Goal: Register for event/course

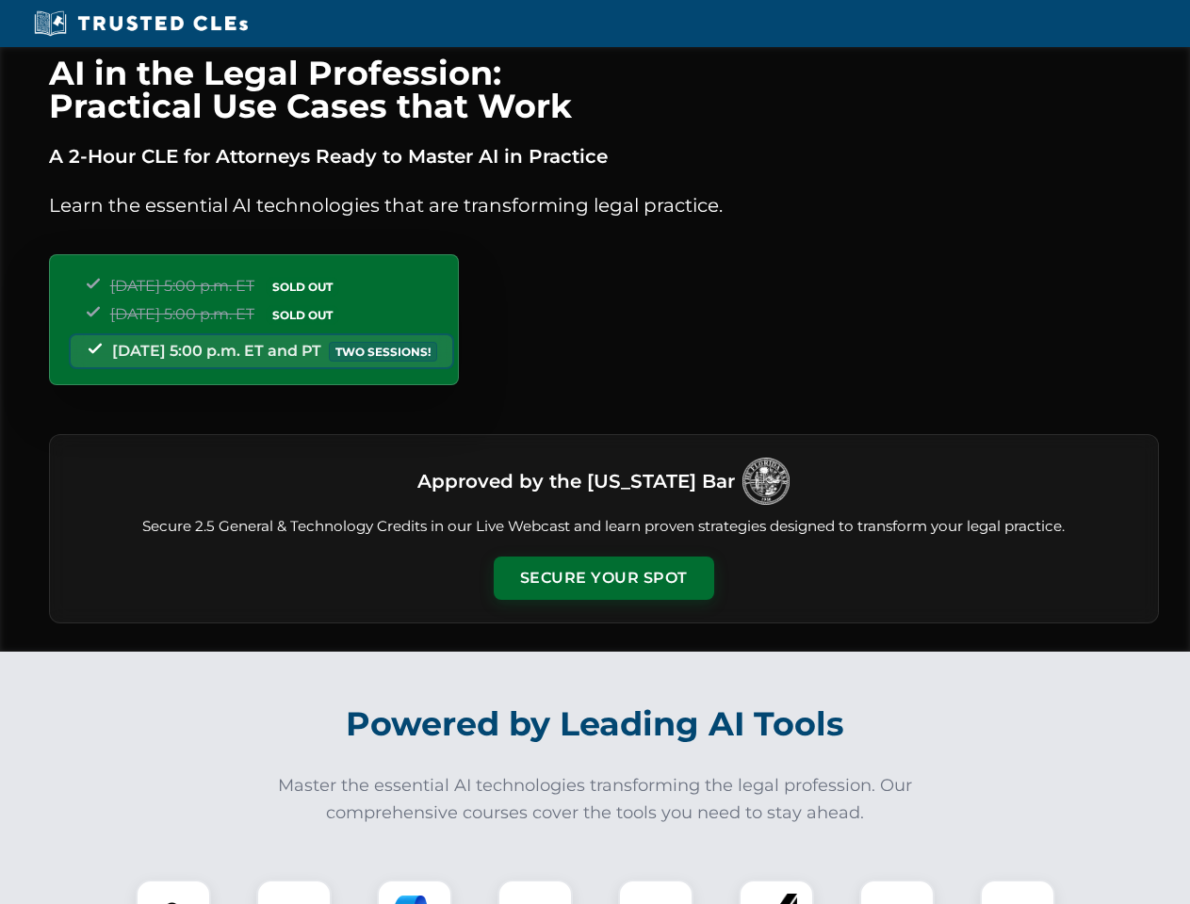
click at [603, 578] on button "Secure Your Spot" at bounding box center [604, 578] width 220 height 43
click at [173, 892] on img at bounding box center [173, 917] width 55 height 55
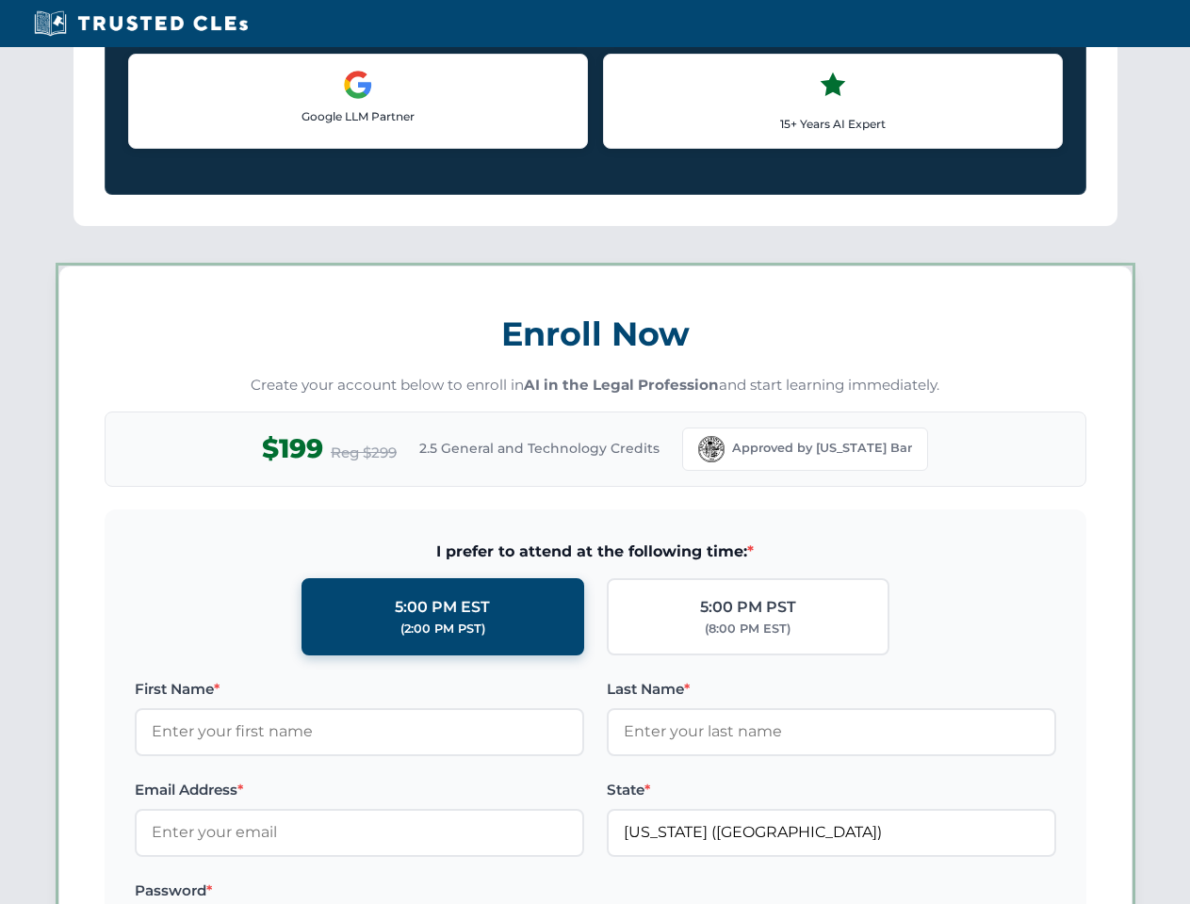
click at [415, 892] on label "Password *" at bounding box center [359, 891] width 449 height 23
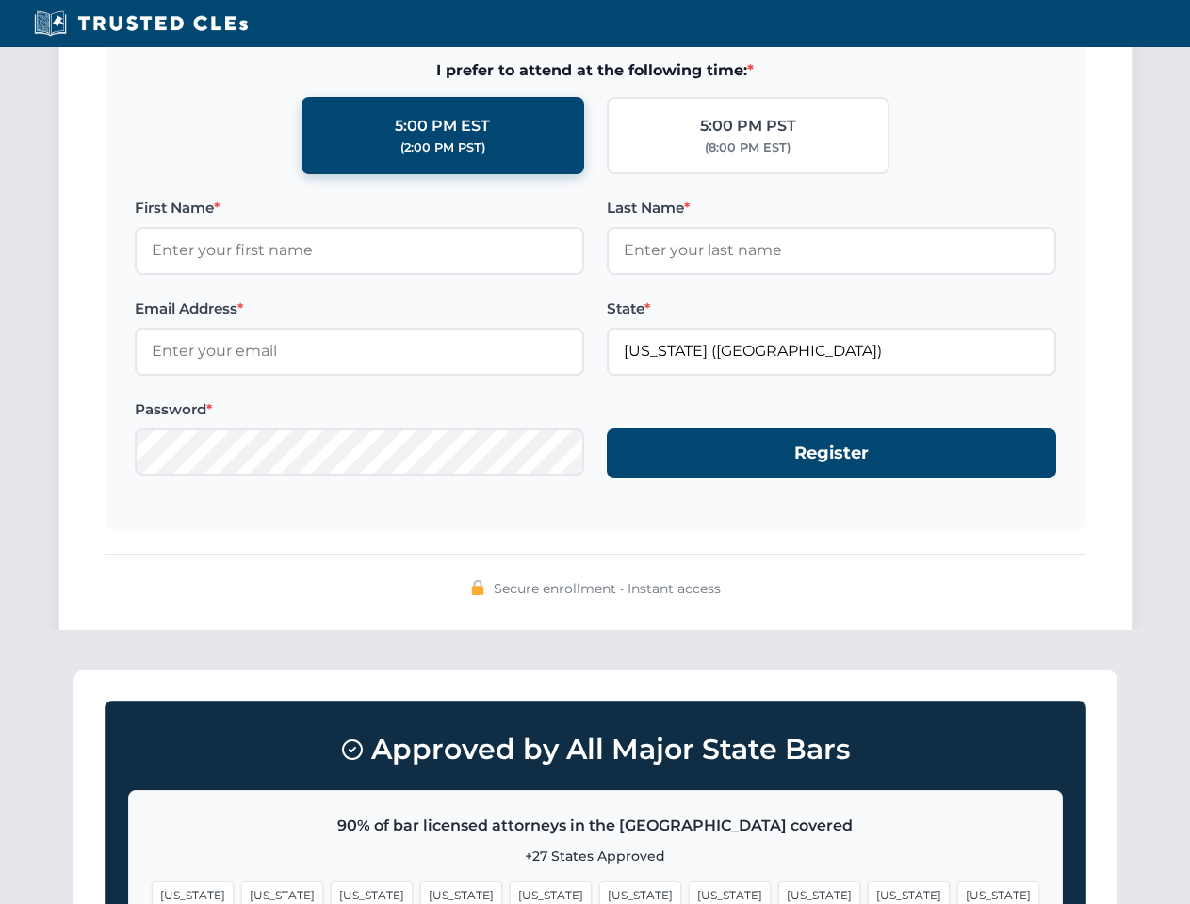
click at [868, 892] on span "[US_STATE]" at bounding box center [909, 895] width 82 height 27
